Goal: Use online tool/utility: Utilize a website feature to perform a specific function

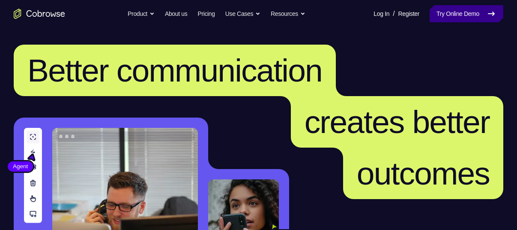
click at [446, 21] on link "Try Online Demo" at bounding box center [467, 13] width 74 height 17
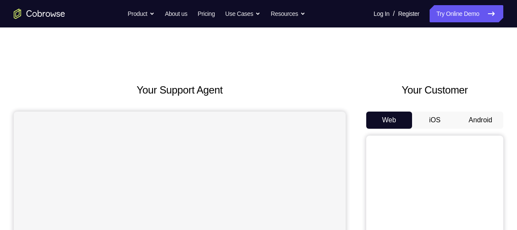
click at [475, 115] on button "Android" at bounding box center [480, 119] width 46 height 17
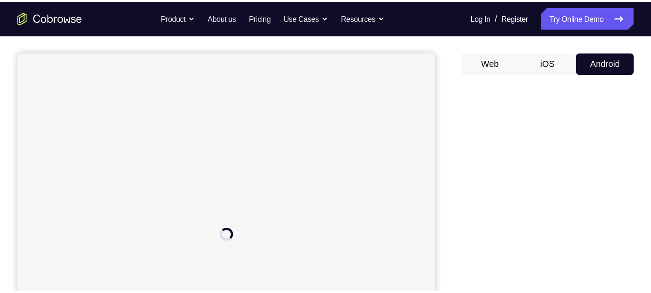
scroll to position [70, 0]
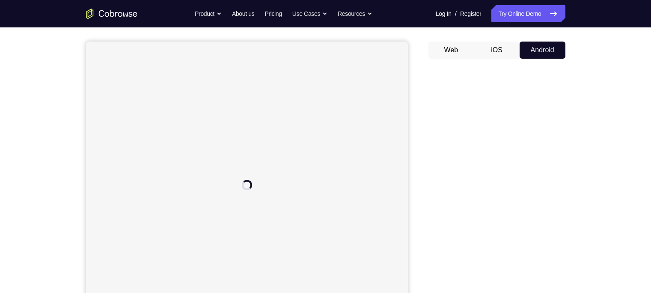
drag, startPoint x: 503, startPoint y: 18, endPoint x: 409, endPoint y: 108, distance: 129.9
click at [409, 108] on div "Your Support Agent Your Customer Web iOS Android" at bounding box center [326, 170] width 480 height 317
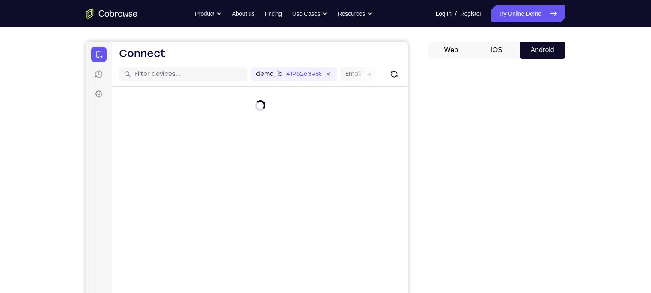
scroll to position [84, 0]
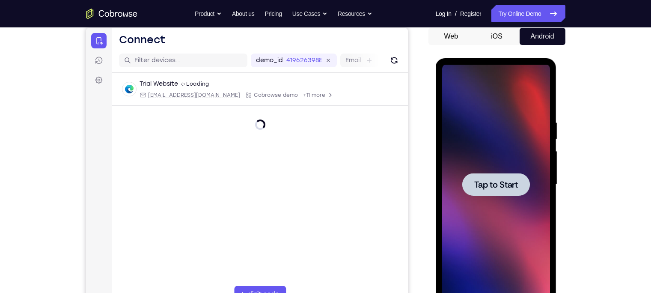
click at [498, 183] on span "Tap to Start" at bounding box center [497, 184] width 44 height 9
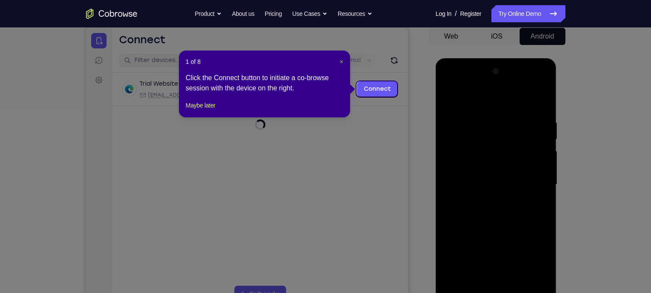
click at [341, 59] on span "×" at bounding box center [341, 61] width 3 height 7
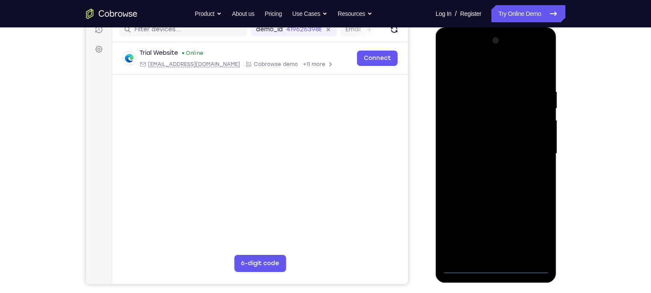
scroll to position [115, 0]
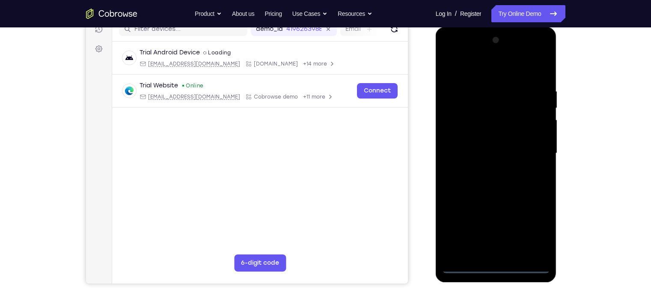
click at [495, 229] on div at bounding box center [496, 153] width 108 height 240
click at [517, 229] on div at bounding box center [496, 153] width 108 height 240
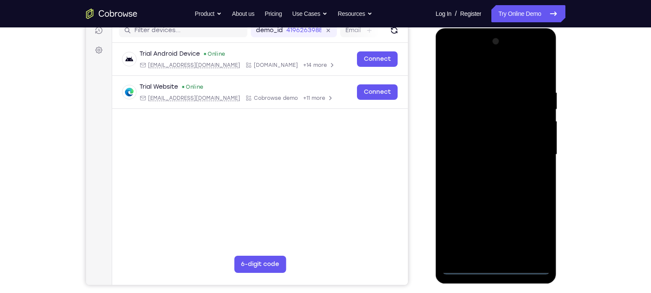
scroll to position [113, 0]
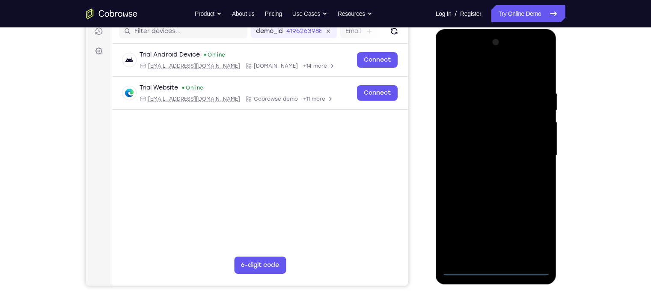
click at [470, 72] on div at bounding box center [496, 156] width 108 height 240
click at [517, 158] on div at bounding box center [496, 156] width 108 height 240
click at [484, 169] on div at bounding box center [496, 156] width 108 height 240
click at [475, 146] on div at bounding box center [496, 156] width 108 height 240
click at [481, 136] on div at bounding box center [496, 156] width 108 height 240
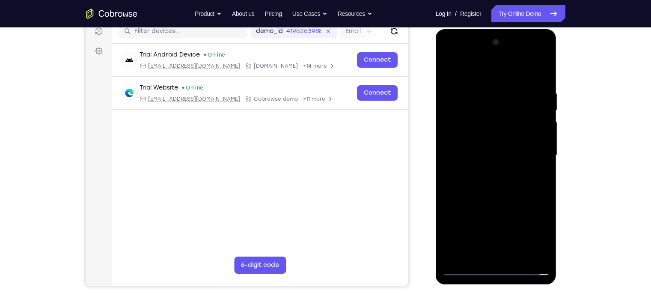
click at [486, 153] on div at bounding box center [496, 156] width 108 height 240
click at [462, 183] on div at bounding box center [496, 156] width 108 height 240
click at [473, 179] on div at bounding box center [496, 156] width 108 height 240
click at [517, 83] on div at bounding box center [496, 156] width 108 height 240
click at [517, 79] on div at bounding box center [496, 156] width 108 height 240
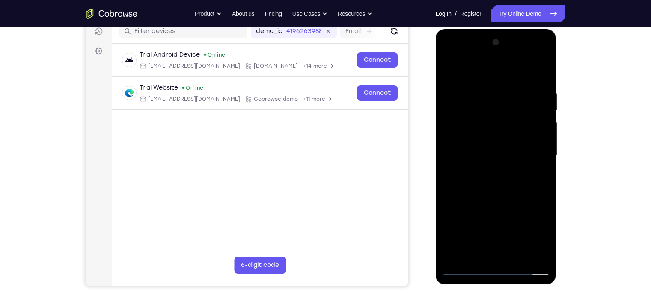
click at [479, 93] on div at bounding box center [496, 156] width 108 height 240
click at [517, 141] on div at bounding box center [496, 156] width 108 height 240
click at [517, 140] on div at bounding box center [496, 156] width 108 height 240
click at [517, 72] on div at bounding box center [496, 156] width 108 height 240
click at [517, 87] on div at bounding box center [496, 156] width 108 height 240
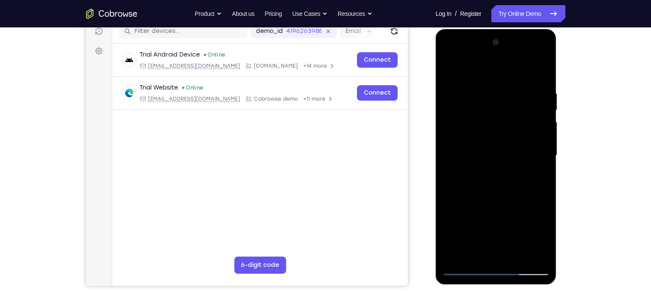
click at [469, 74] on div at bounding box center [496, 156] width 108 height 240
click at [451, 68] on div at bounding box center [496, 156] width 108 height 240
click at [517, 73] on div at bounding box center [496, 156] width 108 height 240
click at [517, 229] on div at bounding box center [496, 156] width 108 height 240
click at [487, 200] on div at bounding box center [496, 156] width 108 height 240
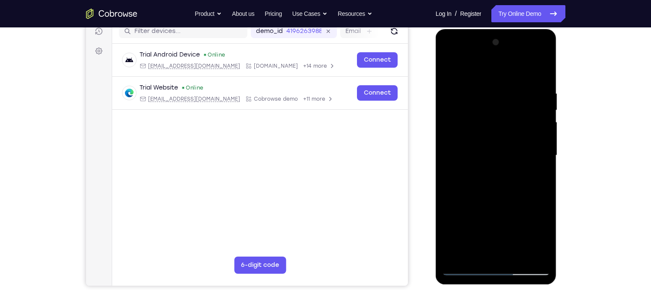
click at [496, 162] on div at bounding box center [496, 156] width 108 height 240
click at [517, 177] on div at bounding box center [496, 156] width 108 height 240
click at [461, 229] on div at bounding box center [496, 156] width 108 height 240
click at [465, 229] on div at bounding box center [496, 156] width 108 height 240
click at [471, 164] on div at bounding box center [496, 156] width 108 height 240
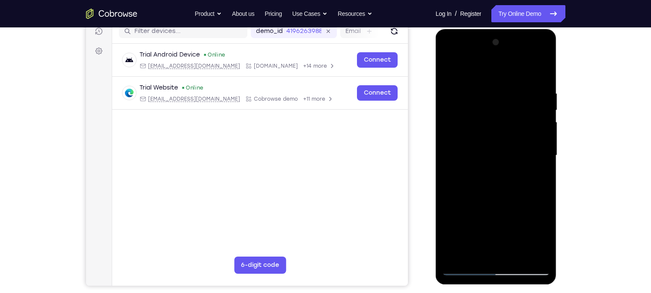
drag, startPoint x: 530, startPoint y: 147, endPoint x: 527, endPoint y: 183, distance: 36.1
click at [517, 183] on div at bounding box center [496, 156] width 108 height 240
drag, startPoint x: 527, startPoint y: 199, endPoint x: 510, endPoint y: 221, distance: 27.8
click at [510, 221] on div at bounding box center [496, 156] width 108 height 240
drag, startPoint x: 523, startPoint y: 155, endPoint x: 491, endPoint y: 56, distance: 104.7
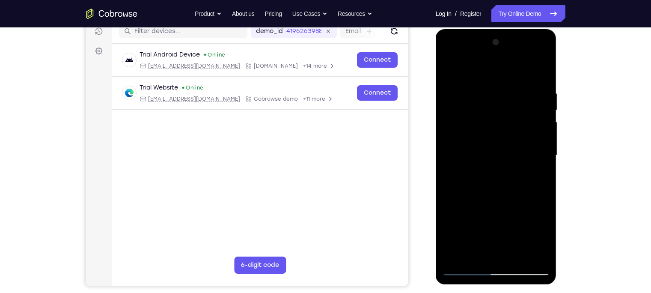
click at [491, 56] on div at bounding box center [496, 156] width 108 height 240
click at [490, 168] on div at bounding box center [496, 156] width 108 height 240
click at [517, 72] on div at bounding box center [496, 156] width 108 height 240
drag, startPoint x: 538, startPoint y: 212, endPoint x: 529, endPoint y: 77, distance: 135.7
click at [517, 77] on div at bounding box center [496, 156] width 108 height 240
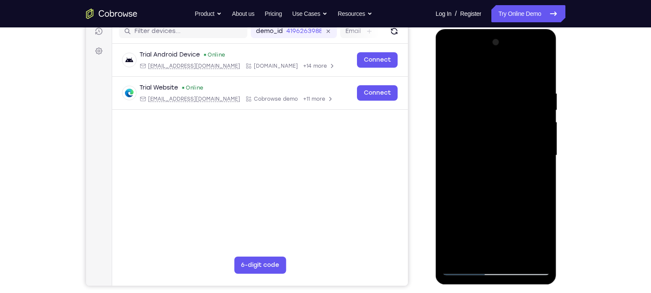
click at [475, 194] on div at bounding box center [496, 156] width 108 height 240
click at [517, 69] on div at bounding box center [496, 156] width 108 height 240
click at [451, 68] on div at bounding box center [496, 156] width 108 height 240
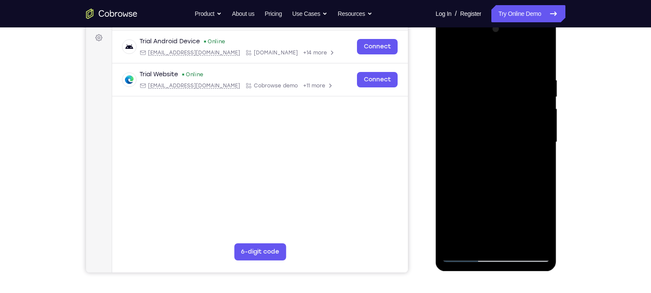
scroll to position [126, 0]
click at [460, 229] on div at bounding box center [496, 142] width 108 height 240
click at [466, 229] on div at bounding box center [496, 142] width 108 height 240
click at [465, 229] on div at bounding box center [496, 142] width 108 height 240
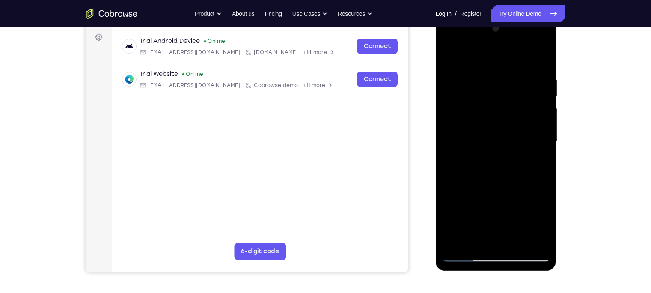
drag, startPoint x: 499, startPoint y: 117, endPoint x: 505, endPoint y: 201, distance: 83.7
click at [505, 201] on div at bounding box center [496, 142] width 108 height 240
click at [482, 75] on div at bounding box center [496, 142] width 108 height 240
click at [517, 59] on div at bounding box center [496, 142] width 108 height 240
click at [514, 229] on div at bounding box center [496, 142] width 108 height 240
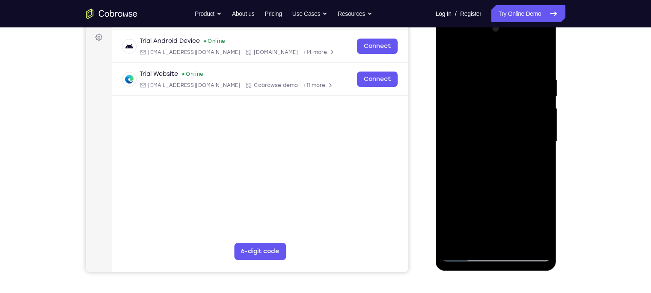
click at [467, 145] on div at bounding box center [496, 142] width 108 height 240
click at [483, 104] on div at bounding box center [496, 142] width 108 height 240
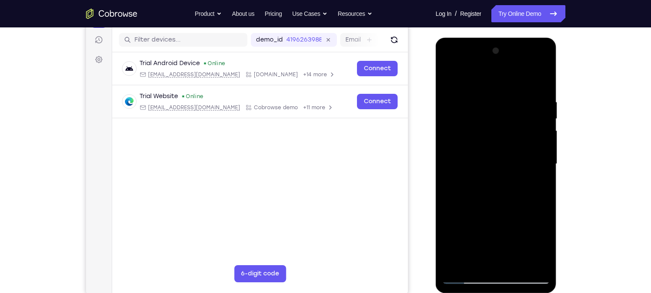
scroll to position [104, 0]
click at [517, 78] on div at bounding box center [496, 165] width 108 height 240
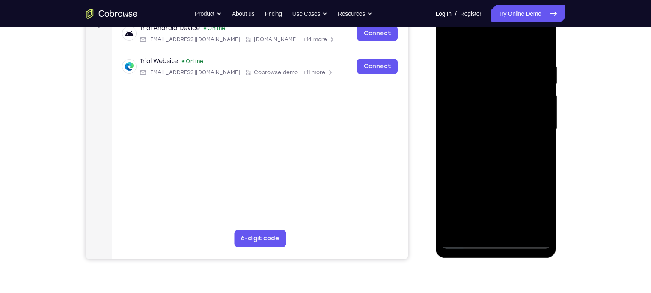
scroll to position [143, 0]
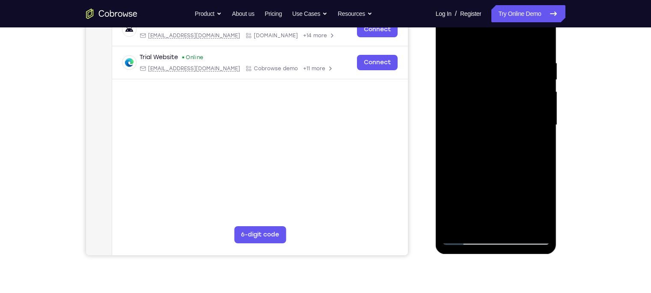
click at [483, 159] on div at bounding box center [496, 125] width 108 height 240
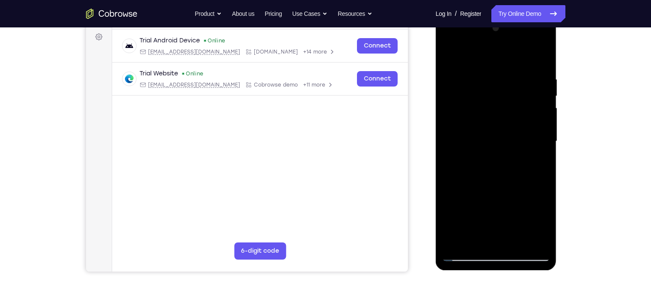
scroll to position [93, 0]
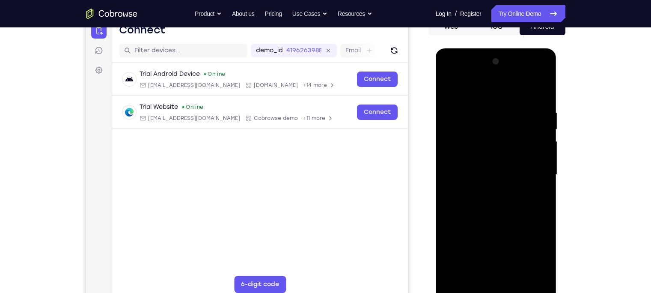
click at [517, 88] on div at bounding box center [496, 175] width 108 height 240
click at [497, 112] on div at bounding box center [496, 175] width 108 height 240
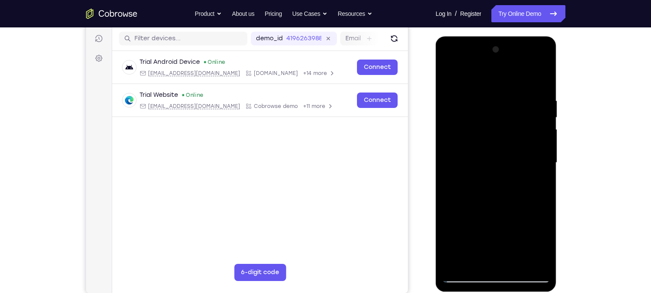
scroll to position [105, 0]
click at [517, 80] on div at bounding box center [496, 163] width 108 height 240
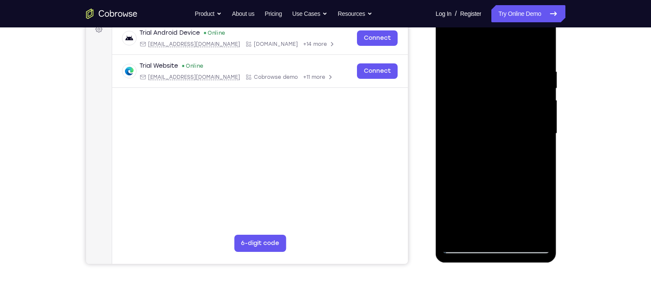
scroll to position [137, 0]
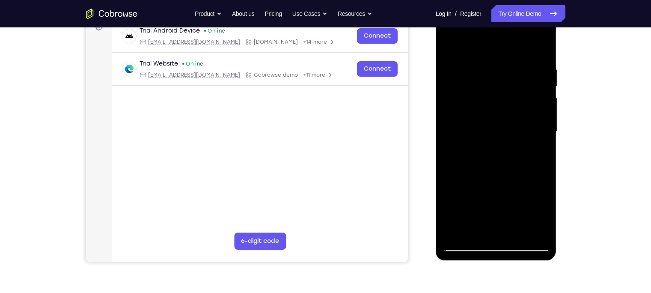
click at [472, 166] on div at bounding box center [496, 132] width 108 height 240
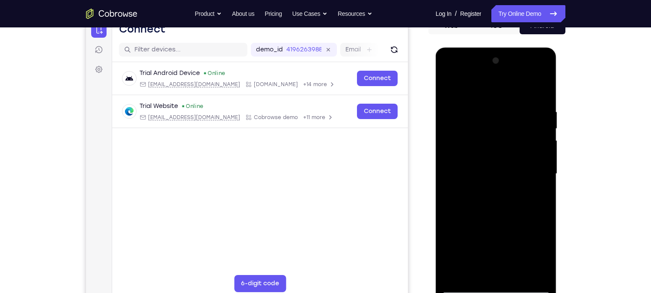
scroll to position [94, 0]
click at [517, 89] on div at bounding box center [496, 174] width 108 height 240
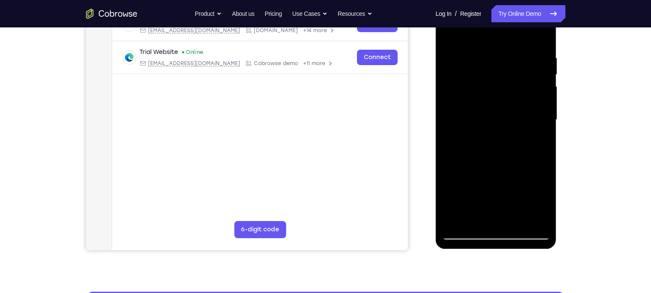
scroll to position [149, 0]
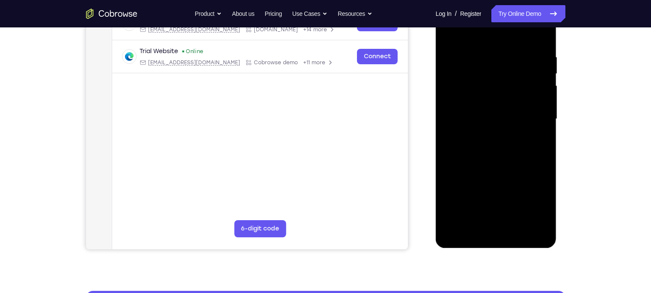
click at [516, 160] on div at bounding box center [496, 119] width 108 height 240
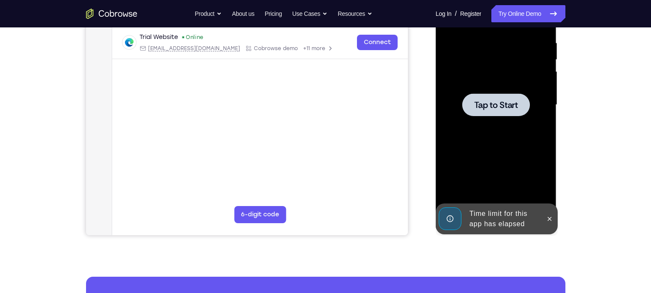
scroll to position [134, 0]
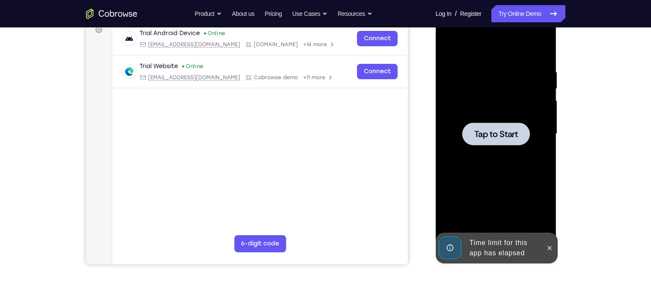
click at [514, 138] on span "Tap to Start" at bounding box center [497, 134] width 44 height 9
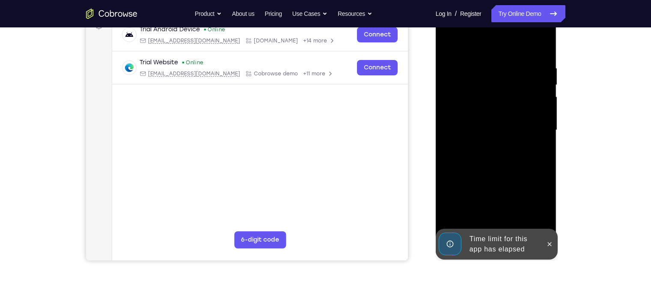
scroll to position [138, 0]
click at [517, 229] on icon at bounding box center [550, 243] width 7 height 7
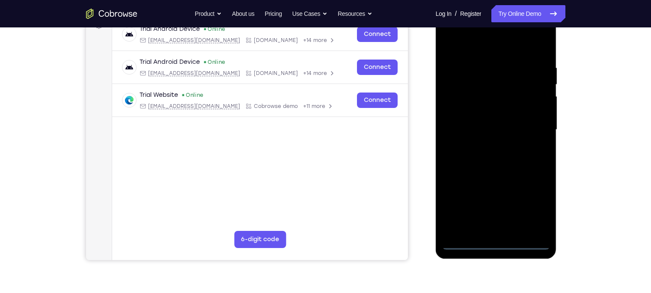
click at [493, 229] on div at bounding box center [496, 130] width 108 height 240
click at [517, 207] on div at bounding box center [496, 130] width 108 height 240
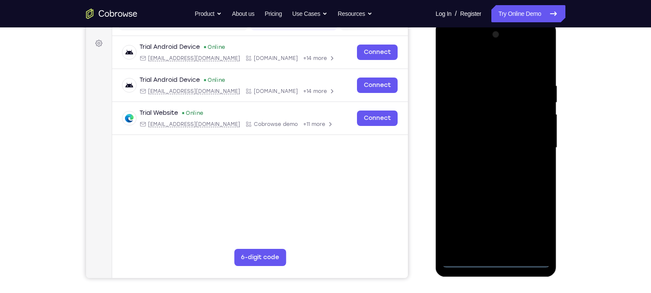
scroll to position [120, 0]
click at [475, 66] on div at bounding box center [496, 148] width 108 height 240
click at [517, 143] on div at bounding box center [496, 148] width 108 height 240
click at [488, 161] on div at bounding box center [496, 148] width 108 height 240
click at [476, 139] on div at bounding box center [496, 148] width 108 height 240
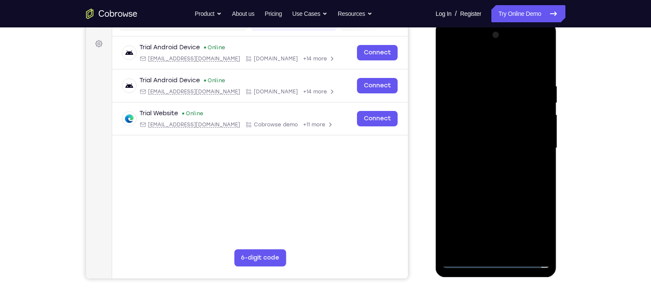
click at [481, 134] on div at bounding box center [496, 148] width 108 height 240
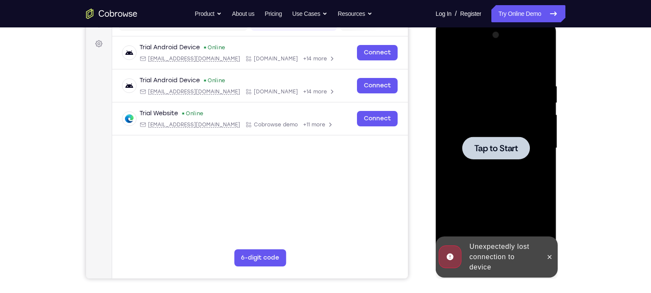
click at [483, 140] on div at bounding box center [497, 148] width 68 height 23
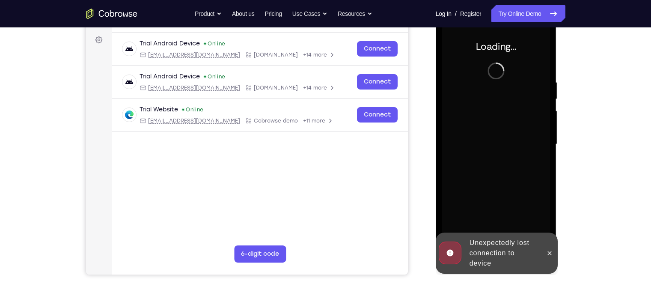
scroll to position [124, 0]
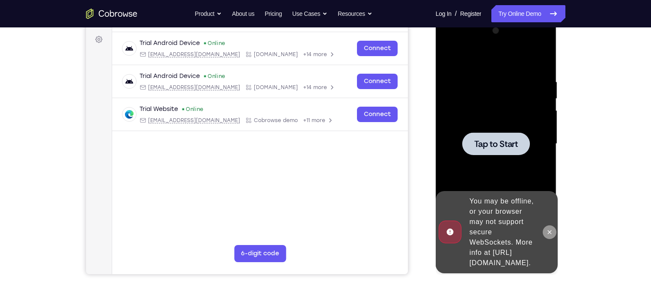
click at [517, 225] on button at bounding box center [550, 232] width 14 height 14
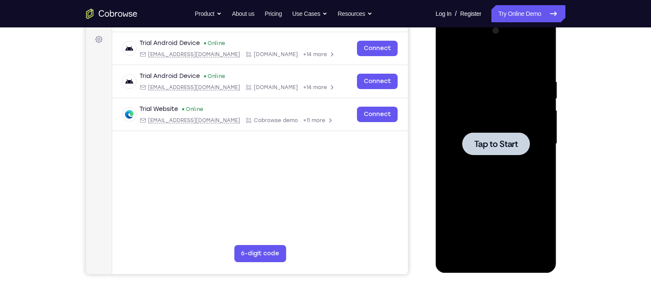
click at [509, 130] on div at bounding box center [496, 144] width 108 height 240
click at [493, 167] on div at bounding box center [496, 144] width 108 height 240
click at [497, 140] on span "Tap to Start" at bounding box center [497, 144] width 44 height 9
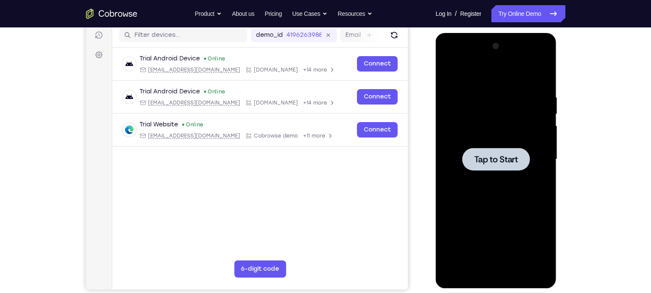
scroll to position [108, 0]
click at [496, 153] on div at bounding box center [497, 159] width 68 height 23
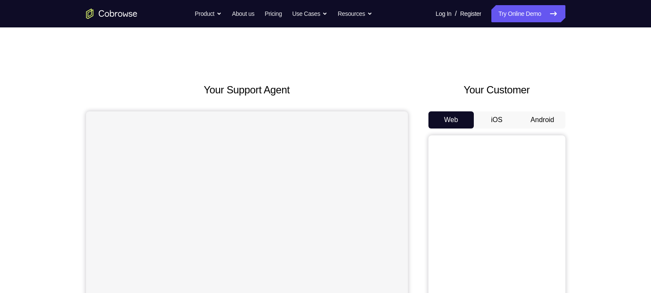
click at [536, 116] on button "Android" at bounding box center [543, 119] width 46 height 17
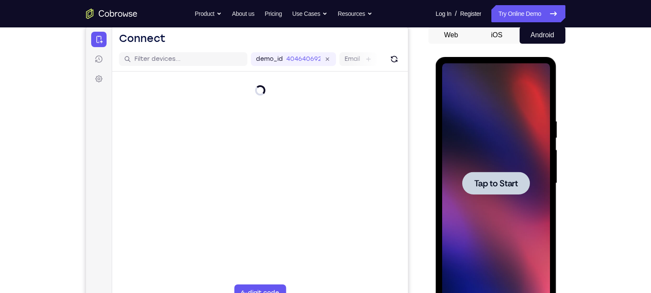
click at [495, 190] on div at bounding box center [497, 183] width 68 height 23
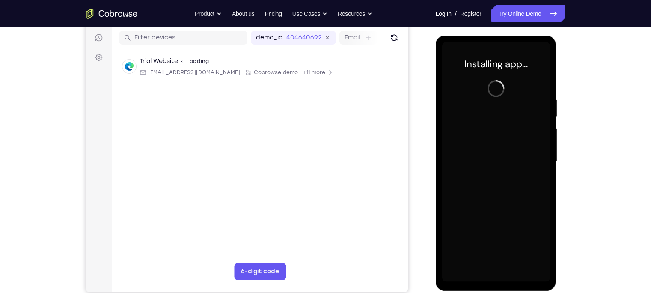
scroll to position [108, 0]
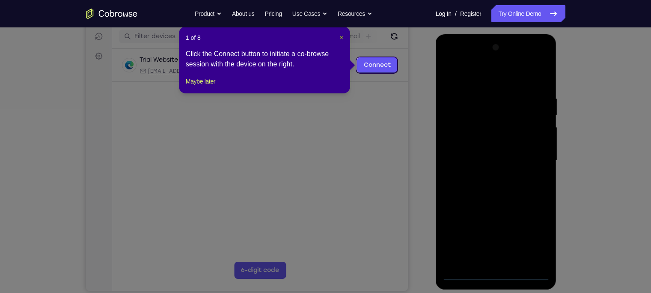
click at [340, 35] on span "×" at bounding box center [341, 37] width 3 height 7
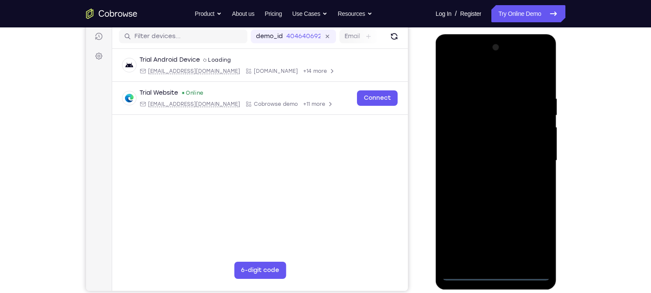
click at [494, 273] on div at bounding box center [496, 161] width 108 height 240
click at [537, 246] on div at bounding box center [496, 161] width 108 height 240
click at [487, 82] on div at bounding box center [496, 161] width 108 height 240
click at [535, 159] on div at bounding box center [496, 161] width 108 height 240
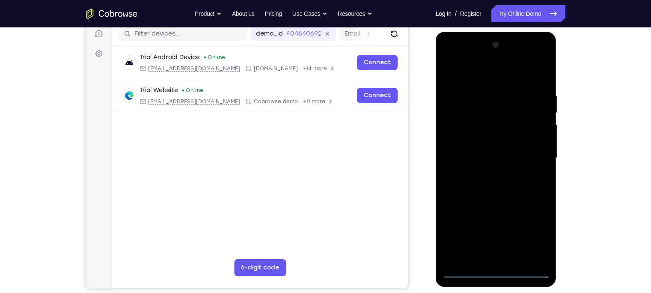
scroll to position [111, 0]
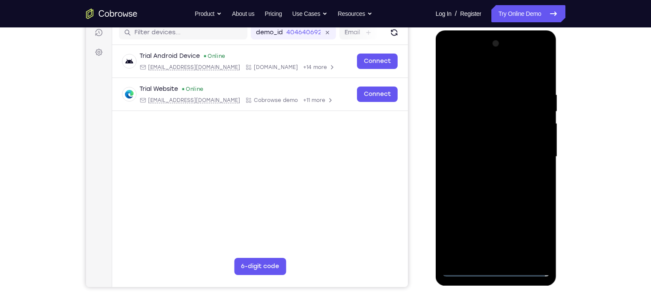
click at [487, 172] on div at bounding box center [496, 157] width 108 height 240
click at [485, 146] on div at bounding box center [496, 157] width 108 height 240
click at [493, 136] on div at bounding box center [496, 157] width 108 height 240
click at [492, 152] on div at bounding box center [496, 157] width 108 height 240
click at [495, 184] on div at bounding box center [496, 157] width 108 height 240
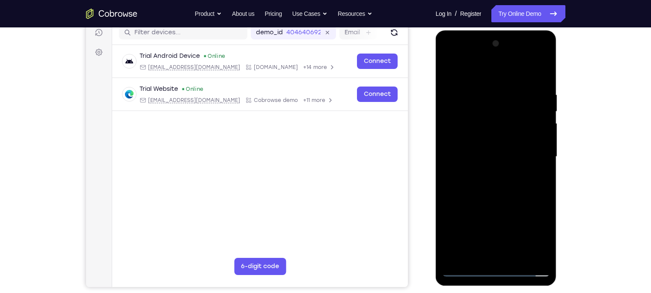
click at [495, 184] on div at bounding box center [496, 157] width 108 height 240
click at [538, 81] on div at bounding box center [496, 157] width 108 height 240
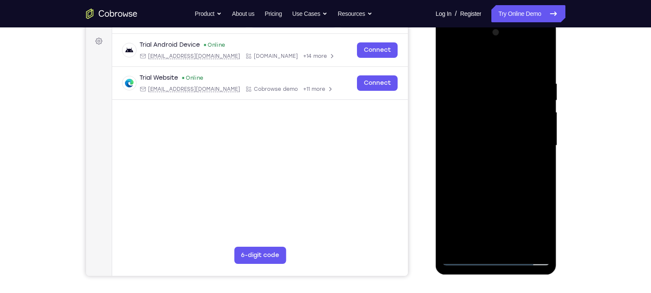
scroll to position [122, 0]
click at [517, 248] on div at bounding box center [496, 146] width 108 height 240
click at [497, 192] on div at bounding box center [496, 146] width 108 height 240
click at [472, 150] on div at bounding box center [496, 146] width 108 height 240
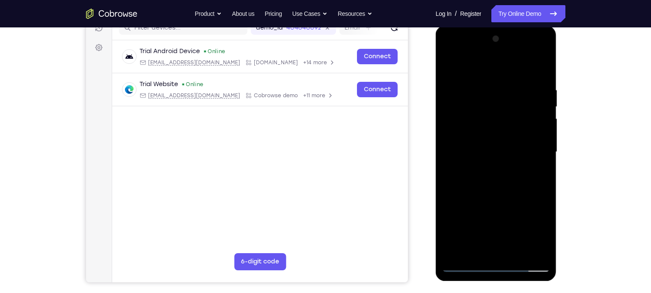
scroll to position [117, 0]
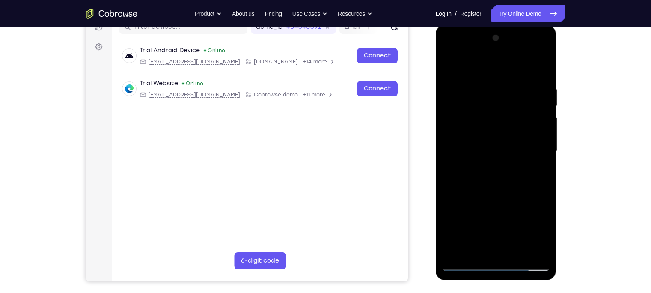
click at [513, 184] on div at bounding box center [496, 151] width 108 height 240
click at [517, 192] on div at bounding box center [496, 151] width 108 height 240
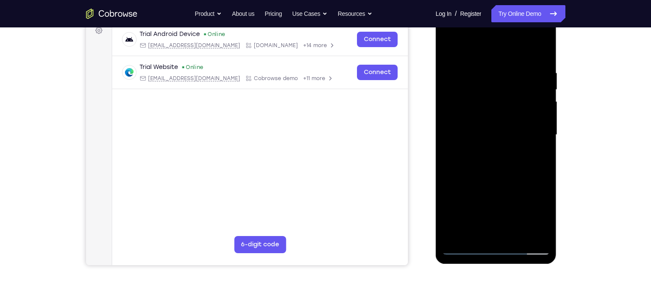
scroll to position [141, 0]
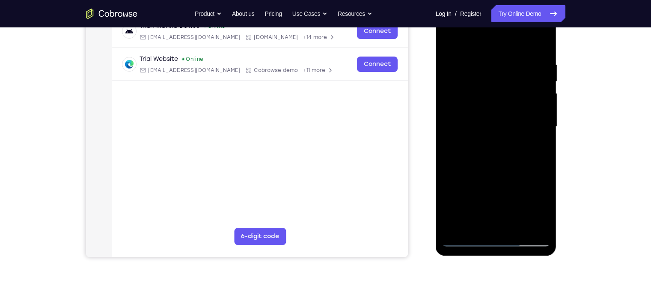
click at [536, 148] on div at bounding box center [496, 127] width 108 height 240
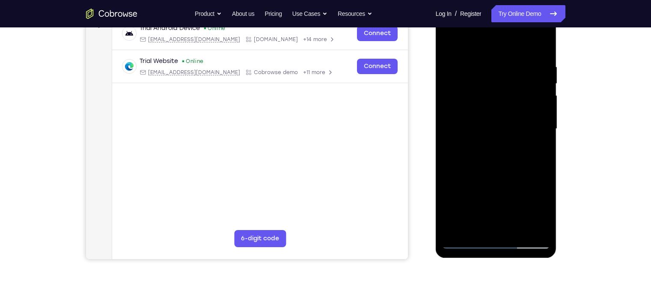
scroll to position [139, 0]
click at [460, 245] on div at bounding box center [496, 129] width 108 height 240
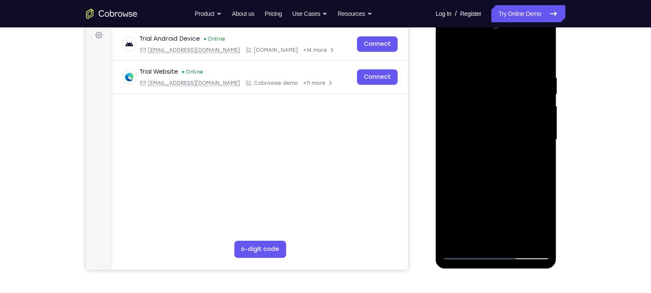
scroll to position [128, 0]
click at [467, 253] on div at bounding box center [496, 140] width 108 height 240
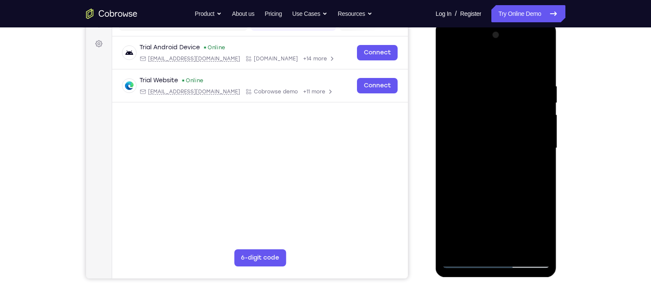
click at [505, 79] on div at bounding box center [496, 148] width 108 height 240
click at [536, 122] on div at bounding box center [496, 148] width 108 height 240
click at [542, 246] on div at bounding box center [496, 148] width 108 height 240
click at [539, 64] on div at bounding box center [496, 148] width 108 height 240
click at [514, 81] on div at bounding box center [496, 148] width 108 height 240
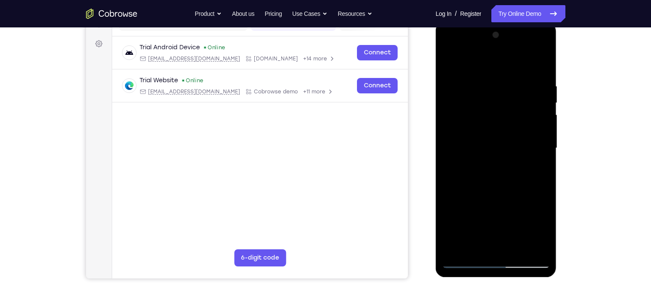
click at [541, 64] on div at bounding box center [496, 148] width 108 height 240
click at [535, 78] on div at bounding box center [496, 148] width 108 height 240
click at [540, 66] on div at bounding box center [496, 148] width 108 height 240
click at [533, 91] on div at bounding box center [496, 148] width 108 height 240
click at [536, 117] on div at bounding box center [496, 148] width 108 height 240
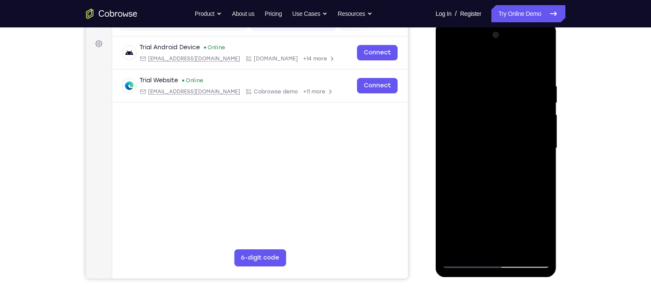
drag, startPoint x: 476, startPoint y: 131, endPoint x: 543, endPoint y: 134, distance: 66.5
click at [543, 134] on div at bounding box center [496, 148] width 108 height 240
click at [541, 64] on div at bounding box center [496, 148] width 108 height 240
click at [487, 78] on div at bounding box center [496, 148] width 108 height 240
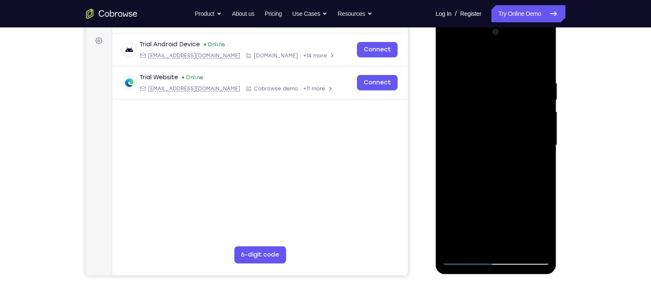
scroll to position [123, 0]
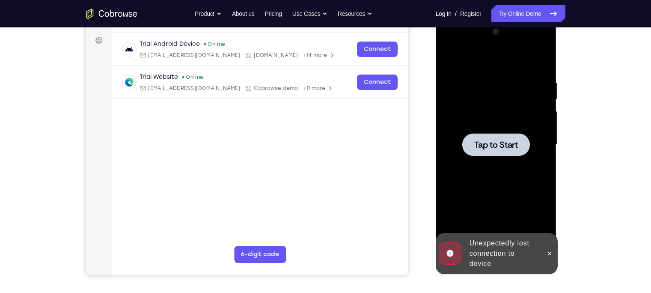
click at [487, 83] on div at bounding box center [496, 145] width 108 height 240
